Goal: Check status: Check status

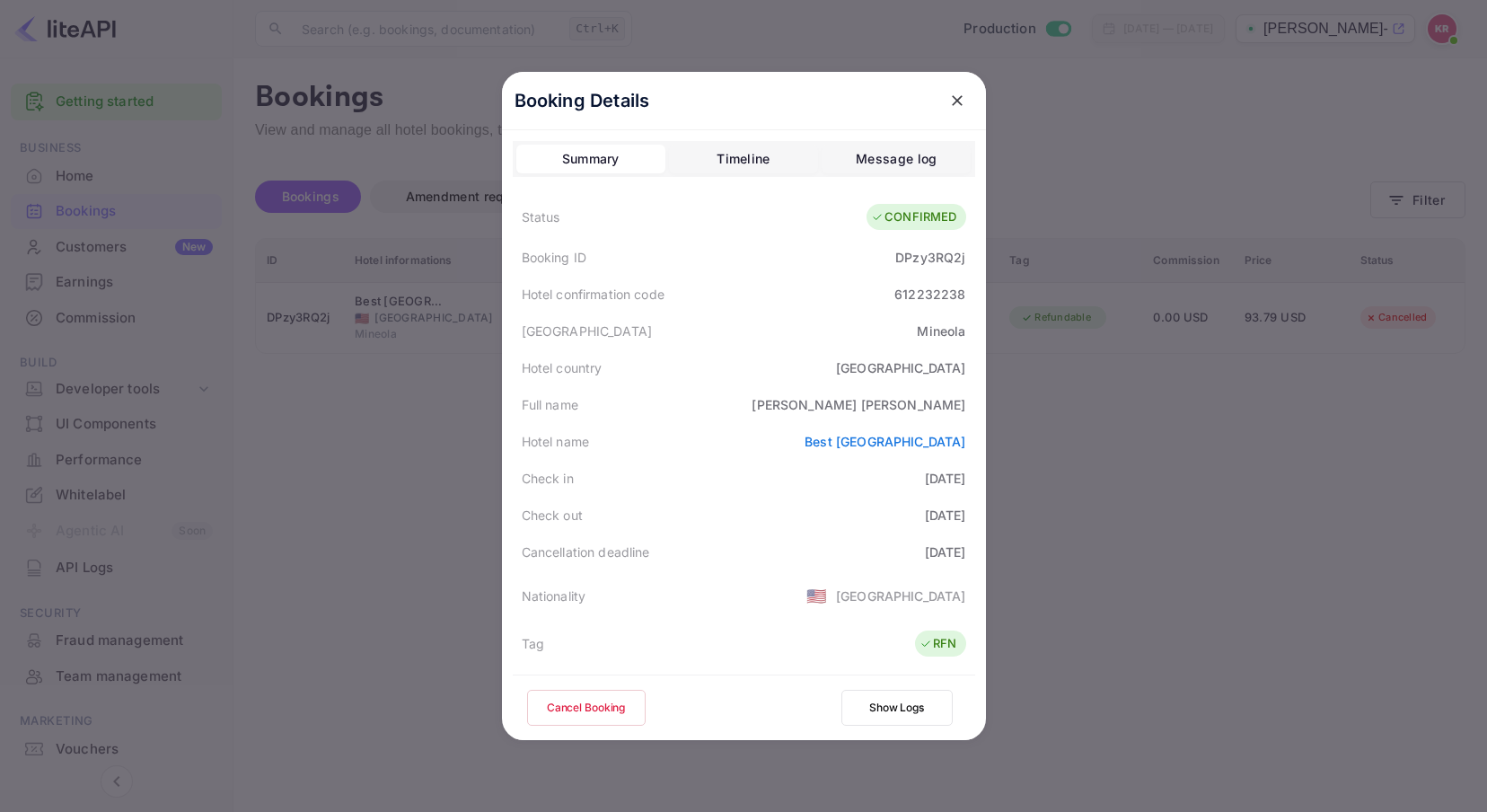
scroll to position [129, 0]
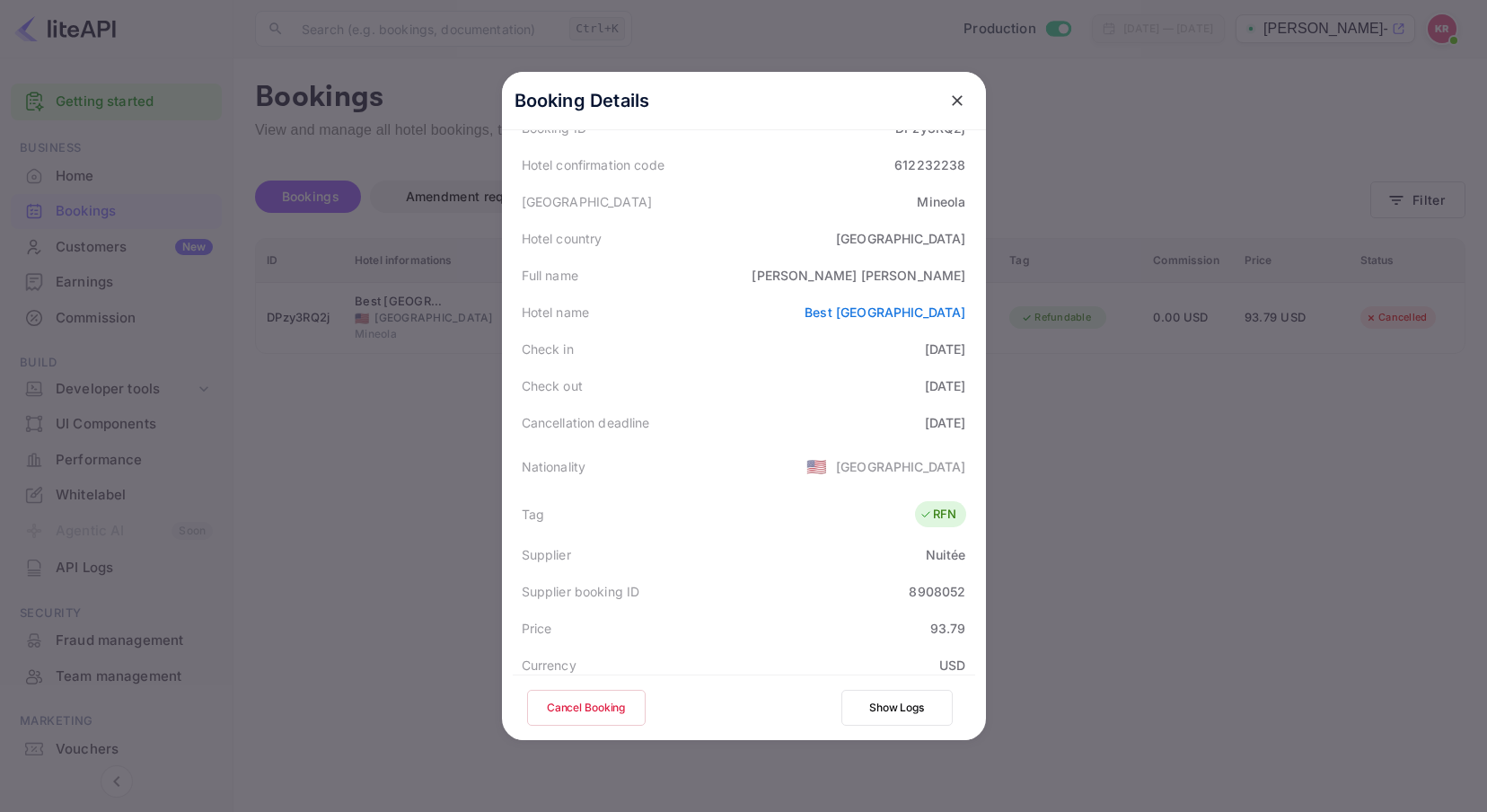
click at [952, 99] on icon "close" at bounding box center [958, 101] width 11 height 11
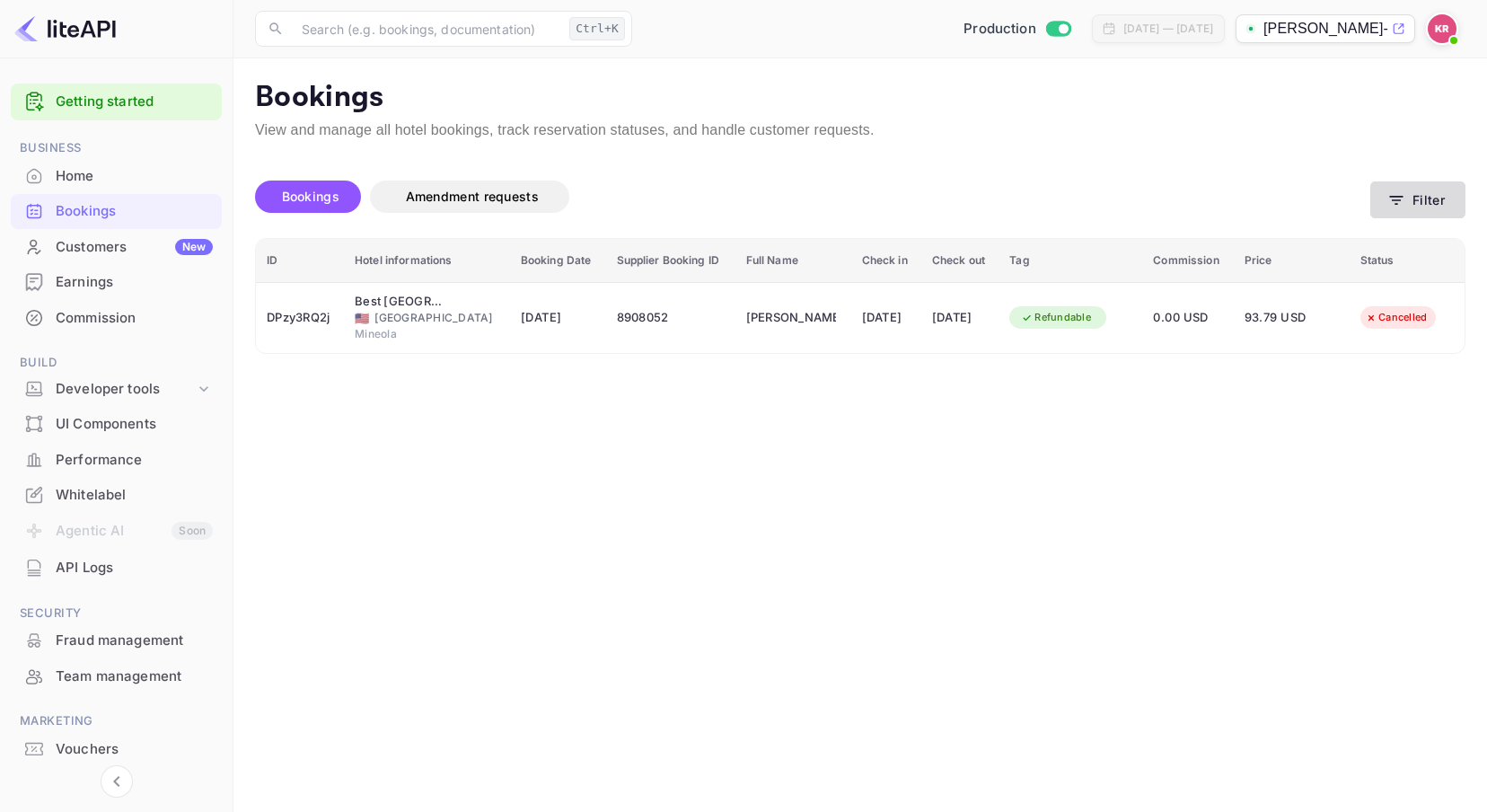
click at [1398, 199] on icon "button" at bounding box center [1397, 200] width 14 height 9
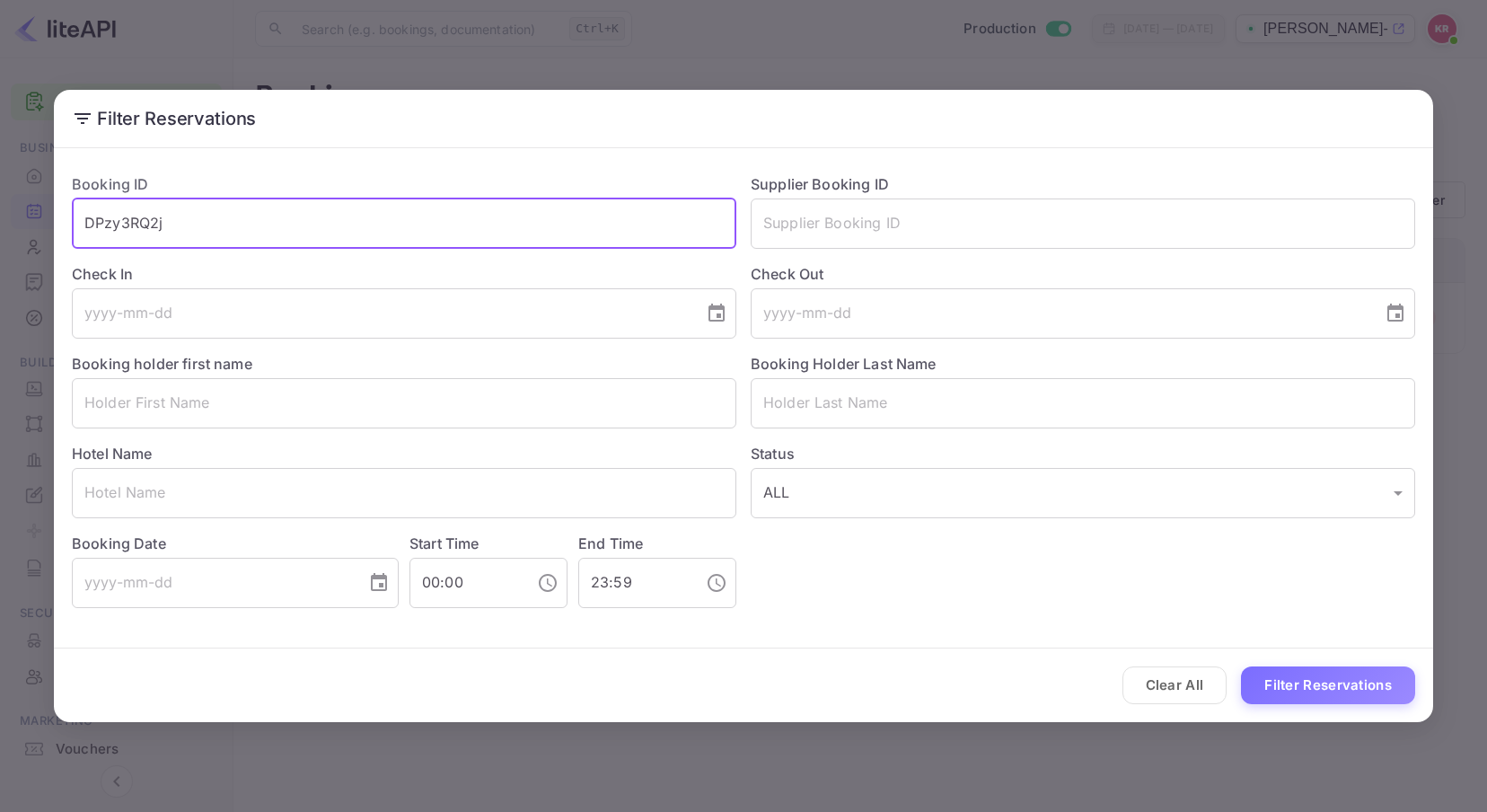
drag, startPoint x: 199, startPoint y: 214, endPoint x: -7, endPoint y: 235, distance: 207.1
click at [0, 235] on html "Getting started Business Home Bookings Customers New Earnings Commission Build …" at bounding box center [743, 406] width 1487 height 812
paste input "M7cN5tPR-"
type input "M7cN5tPR-"
click at [1241, 667] on button "Filter Reservations" at bounding box center [1329, 686] width 175 height 38
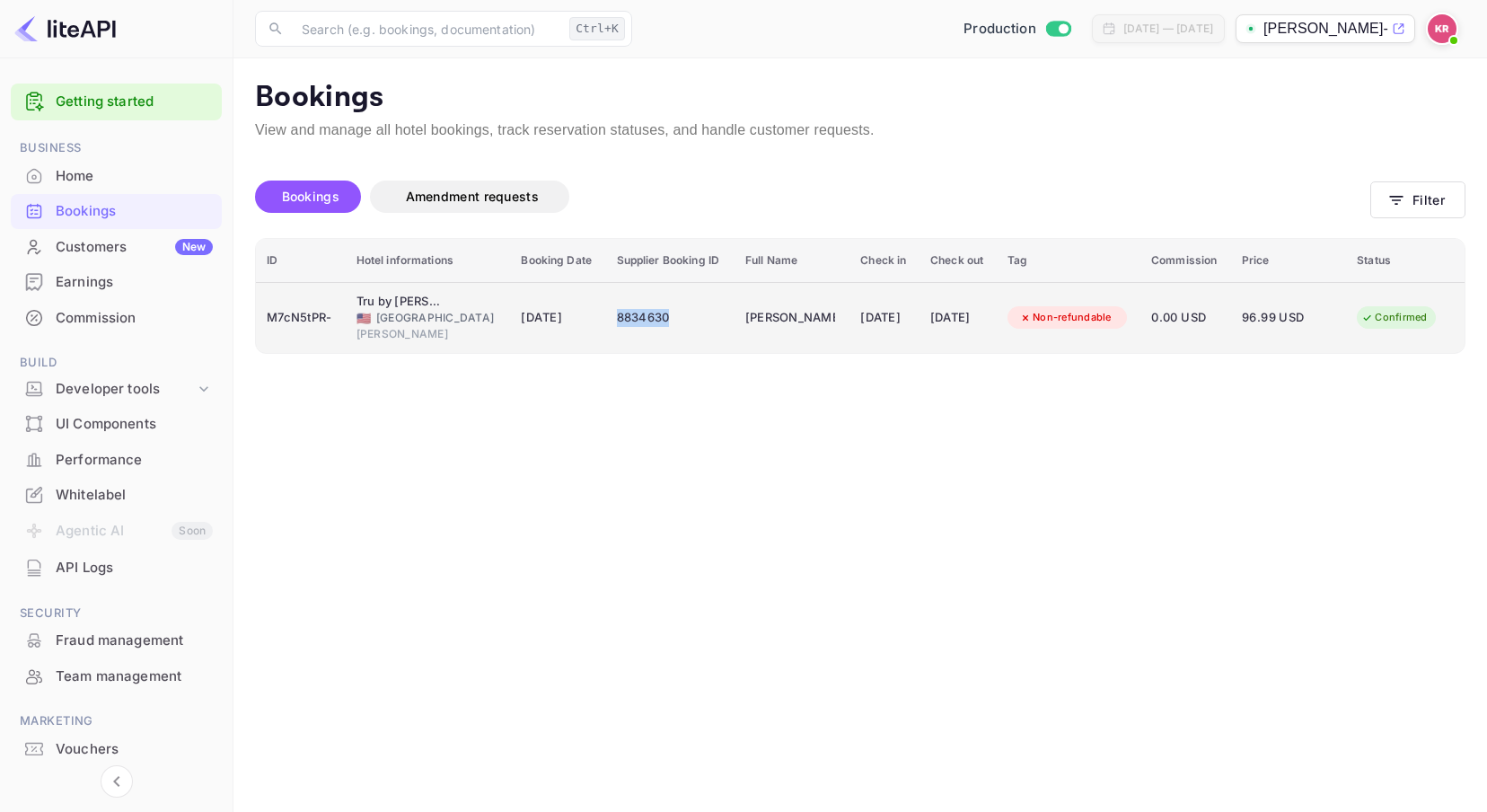
drag, startPoint x: 599, startPoint y: 319, endPoint x: 648, endPoint y: 317, distance: 49.0
click at [648, 317] on div "8834630" at bounding box center [670, 318] width 107 height 29
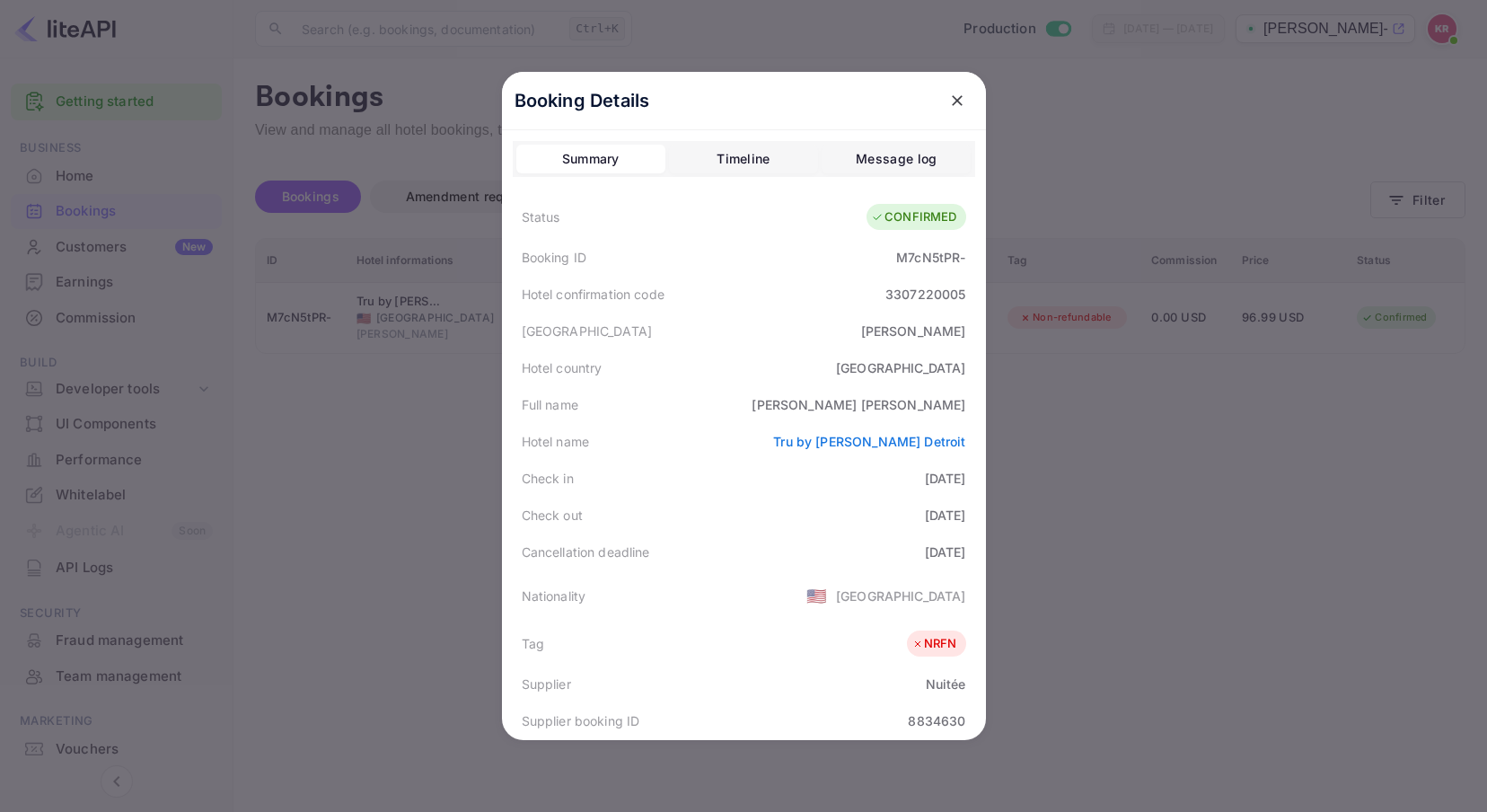
drag, startPoint x: 638, startPoint y: 317, endPoint x: 672, endPoint y: 218, distance: 104.7
click at [675, 216] on div "Status CONFIRMED" at bounding box center [744, 216] width 463 height 45
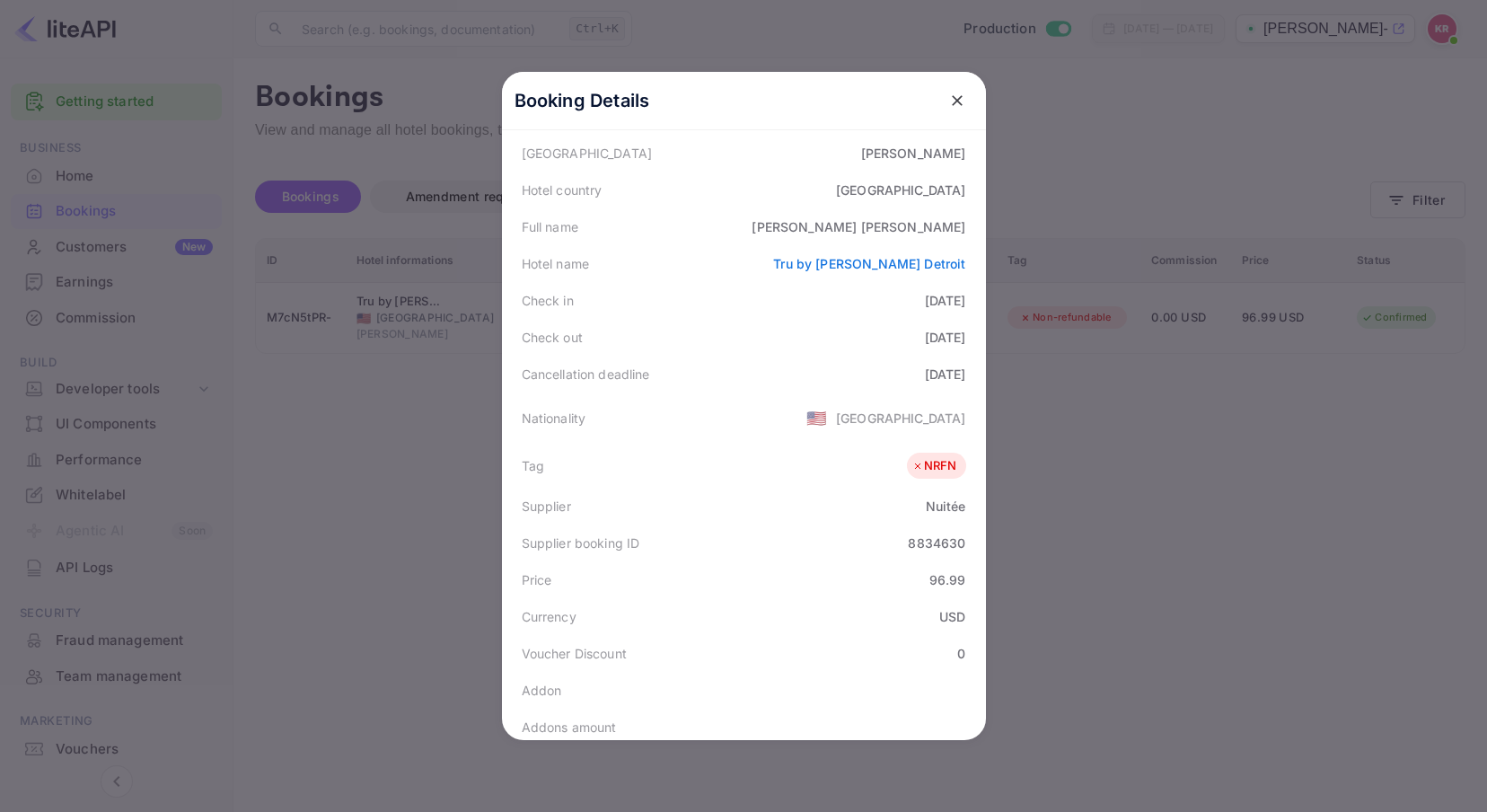
scroll to position [179, 0]
click at [908, 537] on div "8834630" at bounding box center [936, 541] width 57 height 19
copy div "8834630"
